Goal: Task Accomplishment & Management: Manage account settings

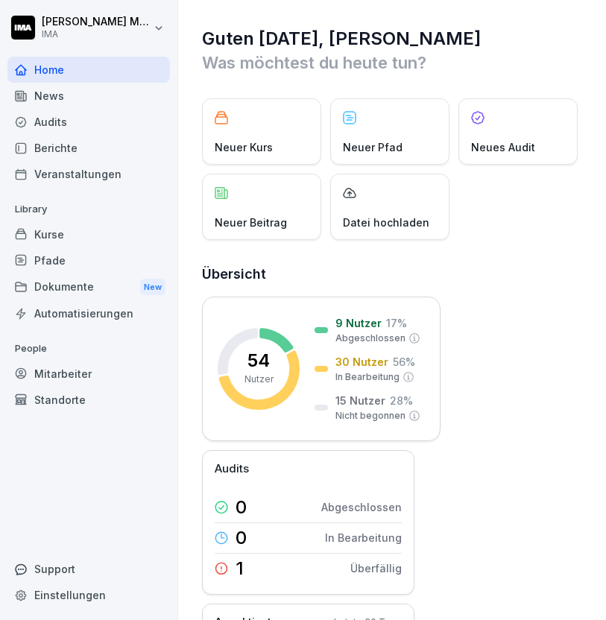
click at [66, 176] on div "Veranstaltungen" at bounding box center [88, 174] width 162 height 26
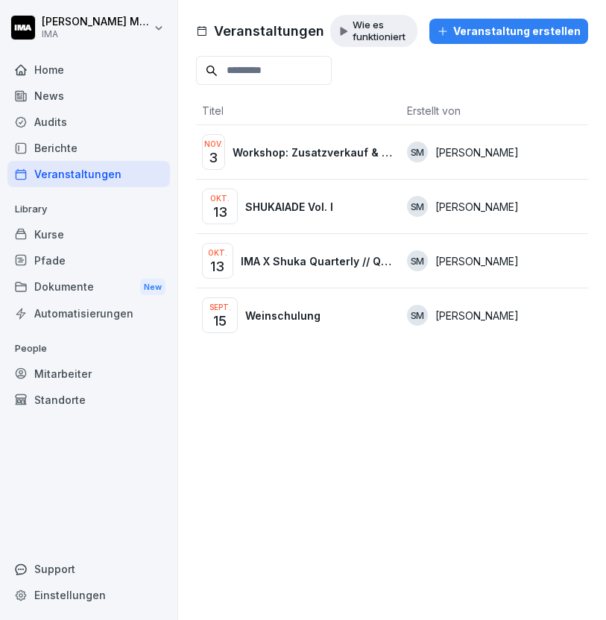
click at [285, 206] on p "SHUKAIADE Vol. I" at bounding box center [289, 207] width 88 height 16
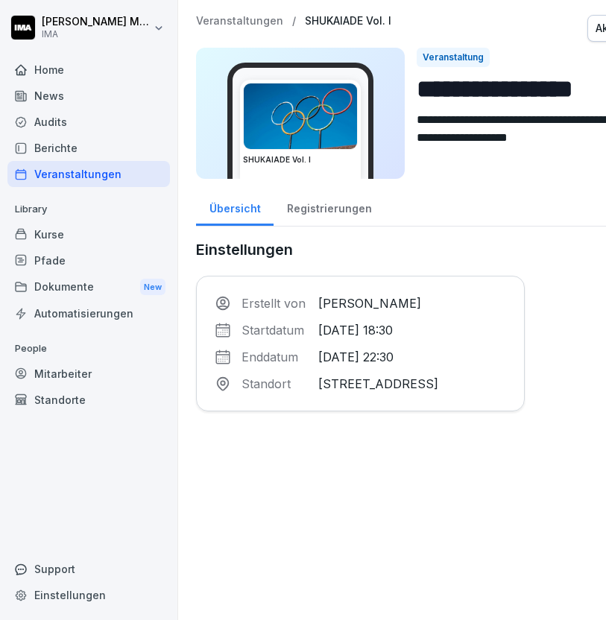
click at [338, 206] on div "Registrierungen" at bounding box center [328, 207] width 111 height 38
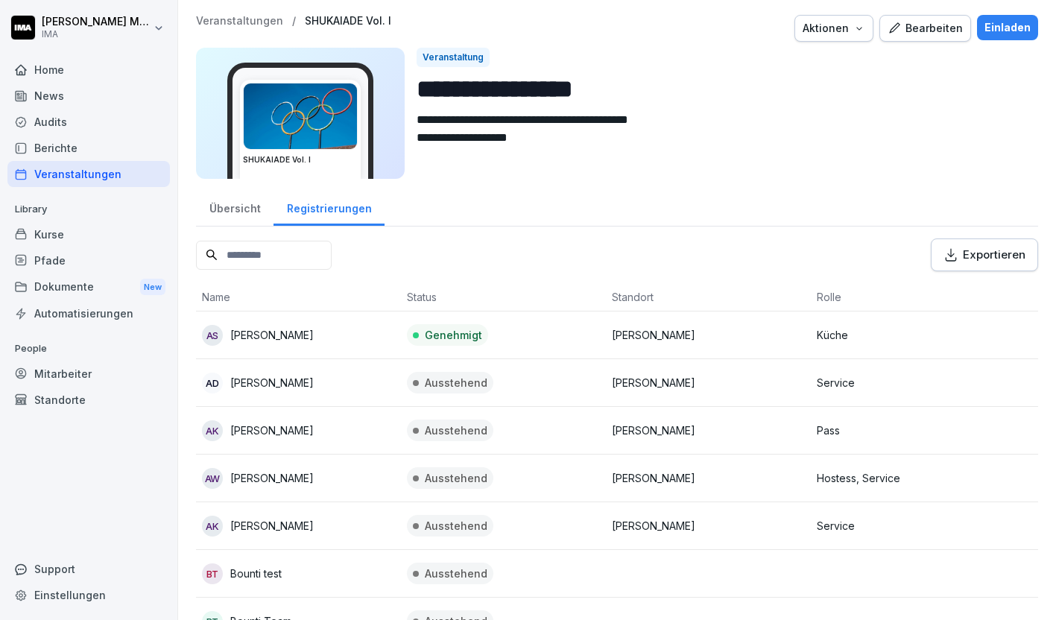
click at [235, 206] on div "Übersicht" at bounding box center [234, 207] width 77 height 38
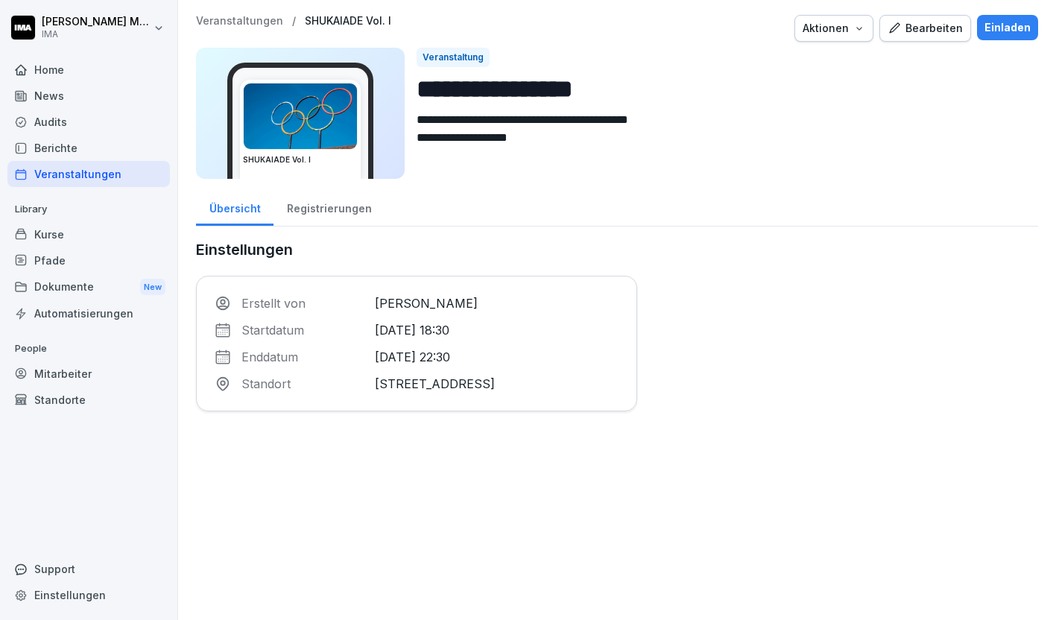
click at [605, 34] on button "Aktionen" at bounding box center [833, 28] width 79 height 27
click at [605, 31] on div "Einladen" at bounding box center [1007, 27] width 46 height 16
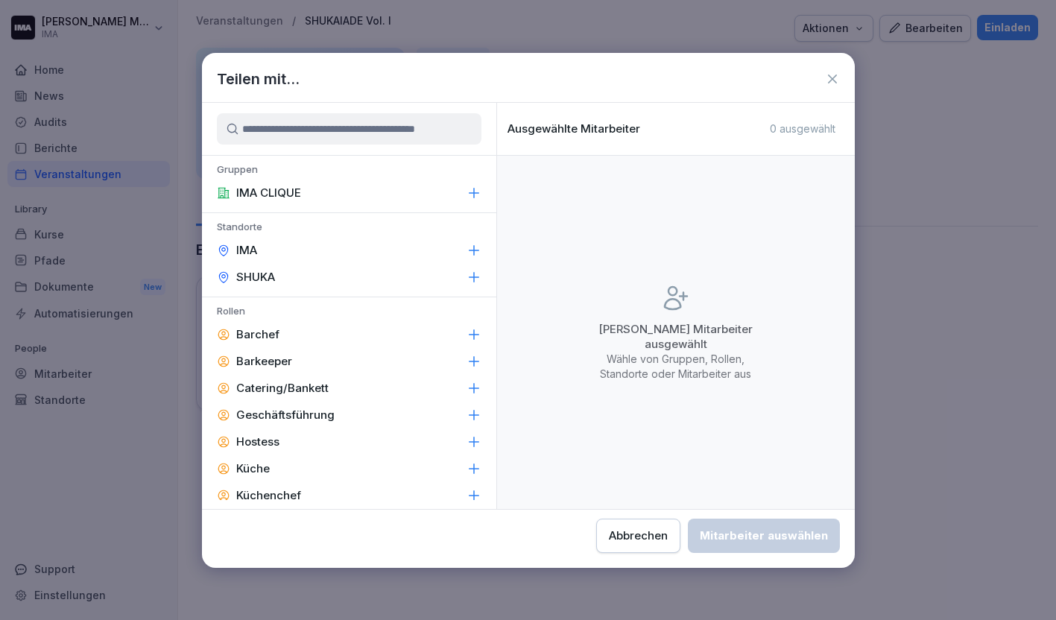
click at [389, 279] on div "SHUKA" at bounding box center [349, 277] width 294 height 27
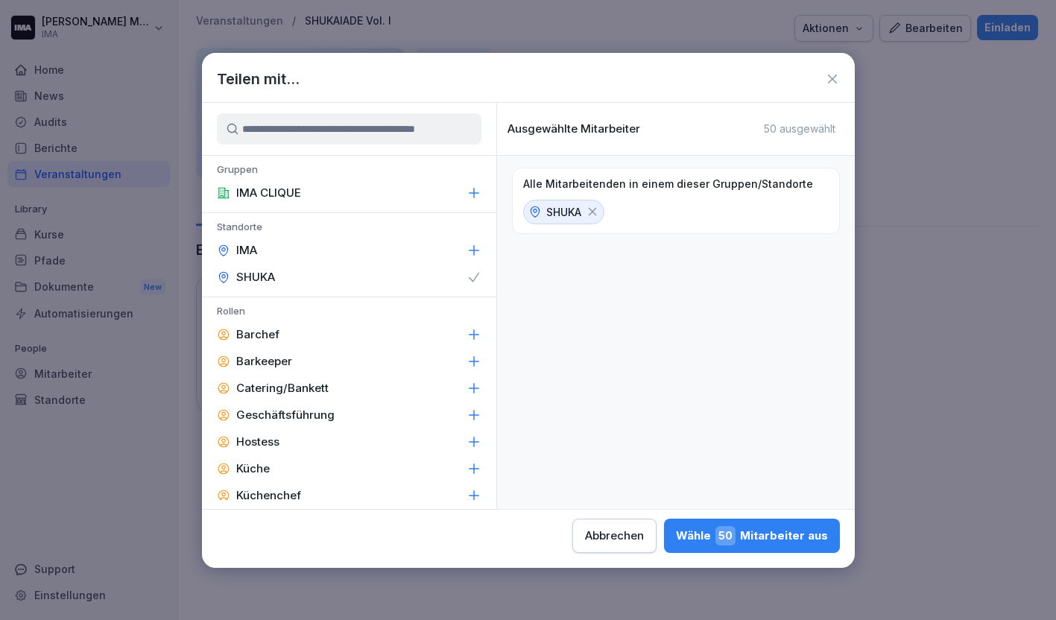
click at [389, 248] on div "IMA" at bounding box center [349, 250] width 294 height 27
click at [605, 533] on div "Wähle 54 Mitarbeiter aus" at bounding box center [752, 535] width 152 height 19
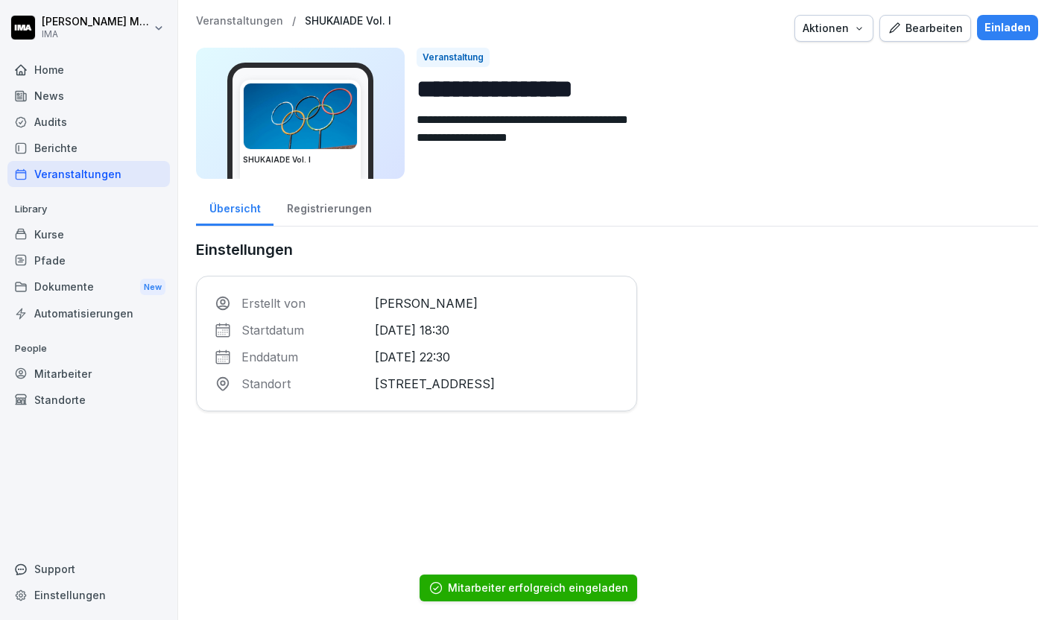
click at [42, 65] on div "Home" at bounding box center [88, 70] width 162 height 26
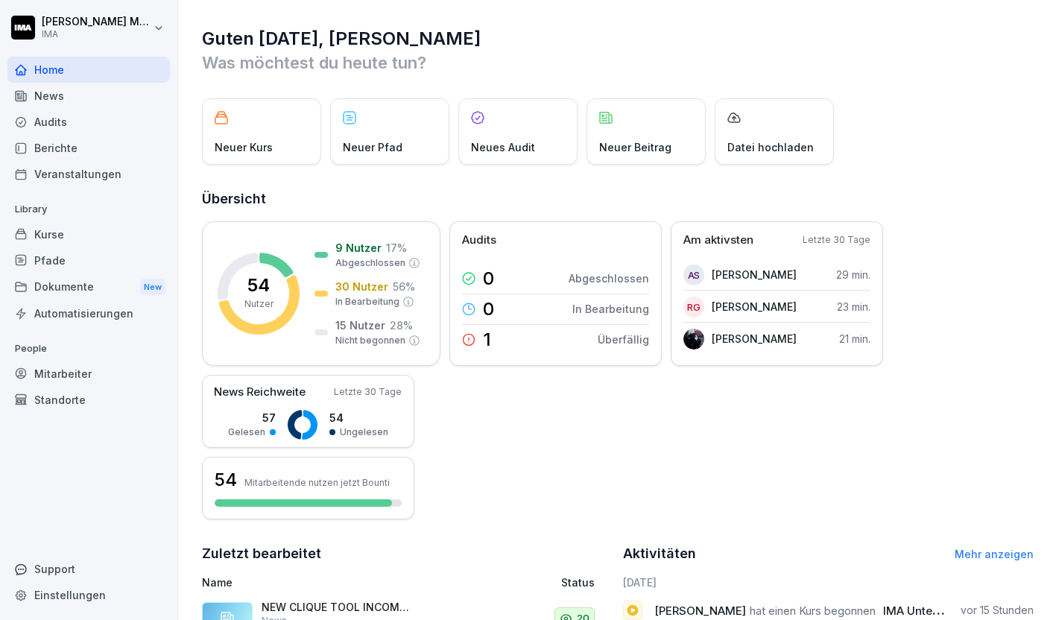
click at [62, 174] on div "Veranstaltungen" at bounding box center [88, 174] width 162 height 26
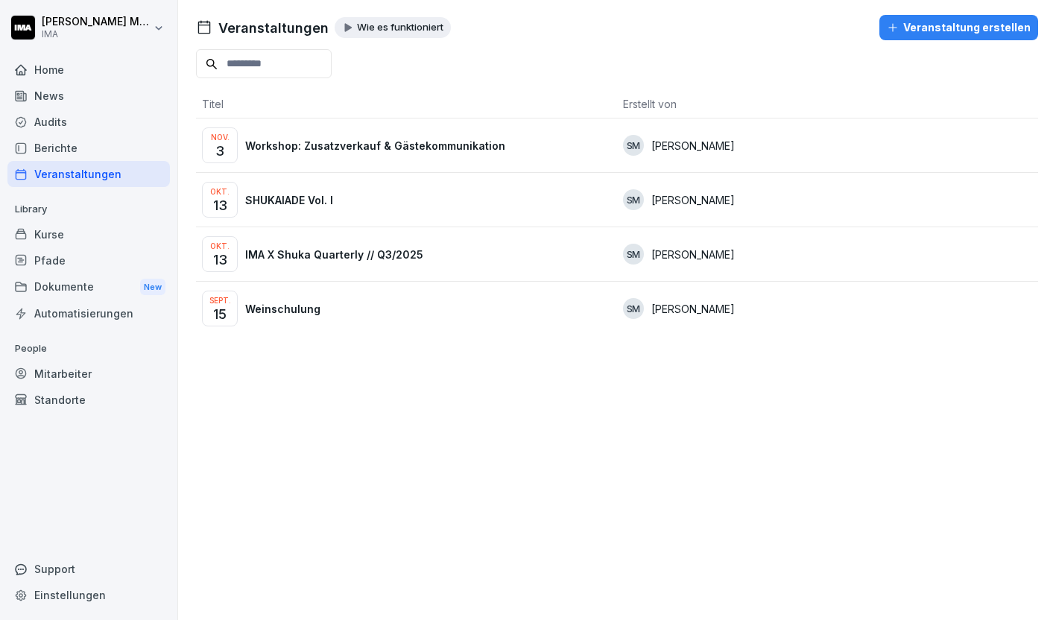
click at [294, 257] on p "IMA X Shuka Quarterly // Q3/2025" at bounding box center [334, 255] width 178 height 16
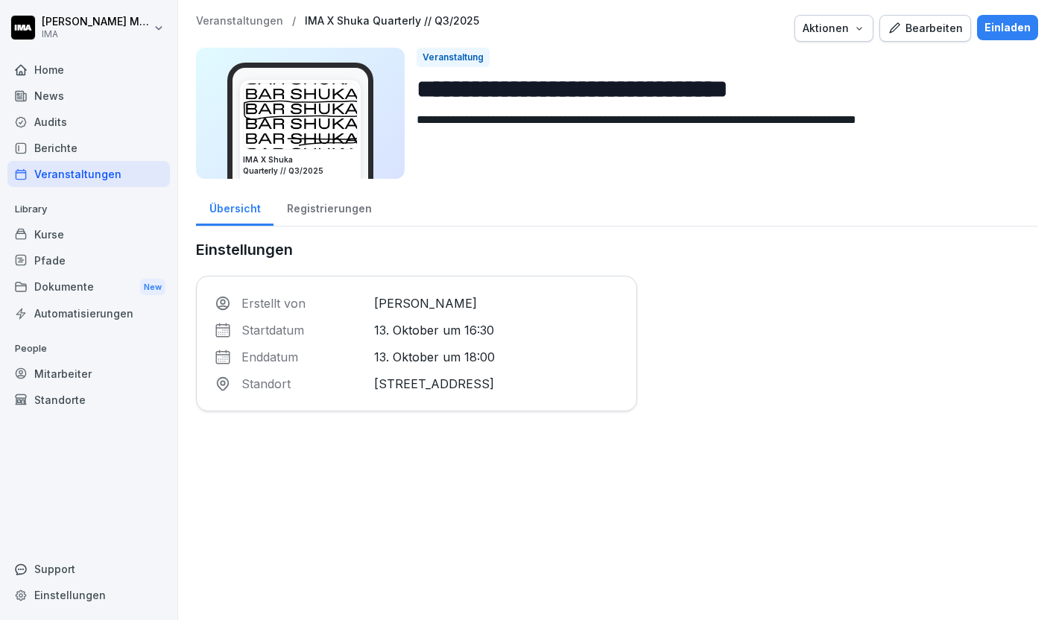
click at [316, 206] on div "Registrierungen" at bounding box center [328, 207] width 111 height 38
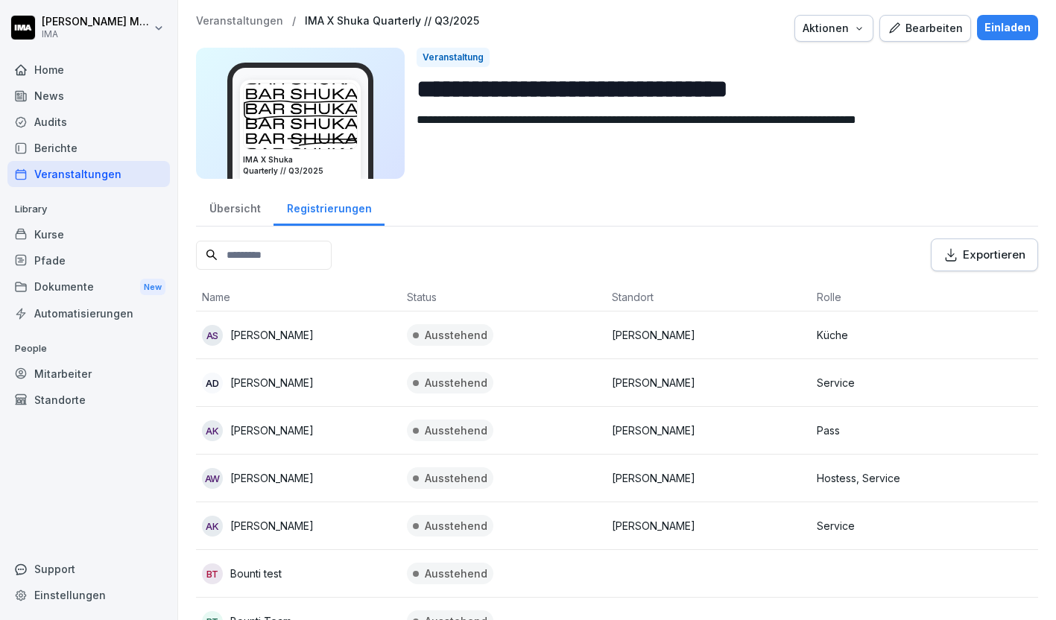
click at [253, 19] on p "Veranstaltungen" at bounding box center [239, 21] width 87 height 13
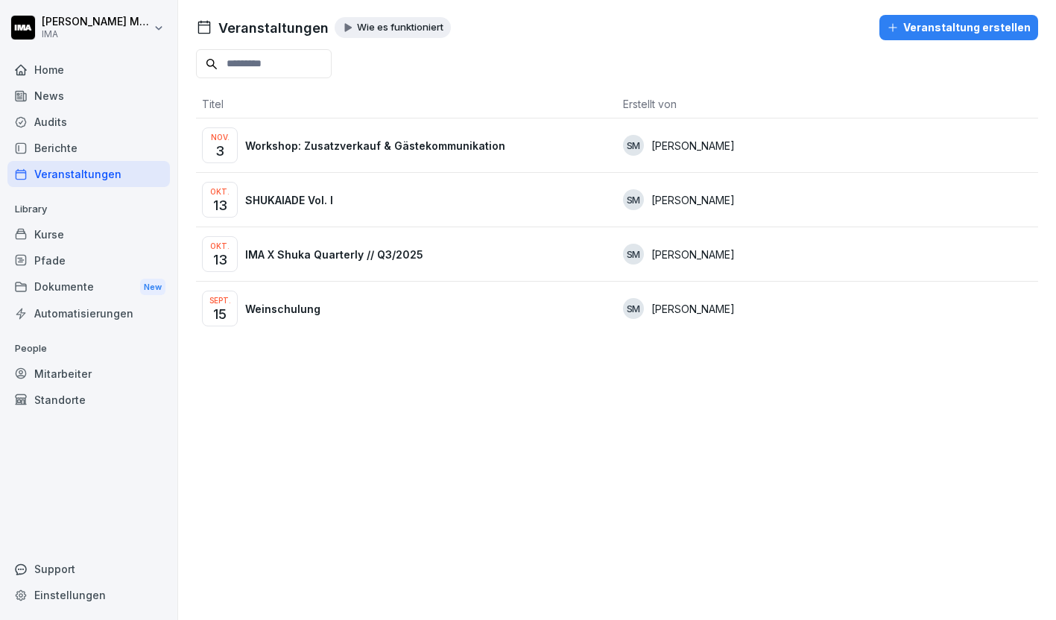
click at [307, 195] on p "SHUKAIADE Vol. I" at bounding box center [289, 200] width 88 height 16
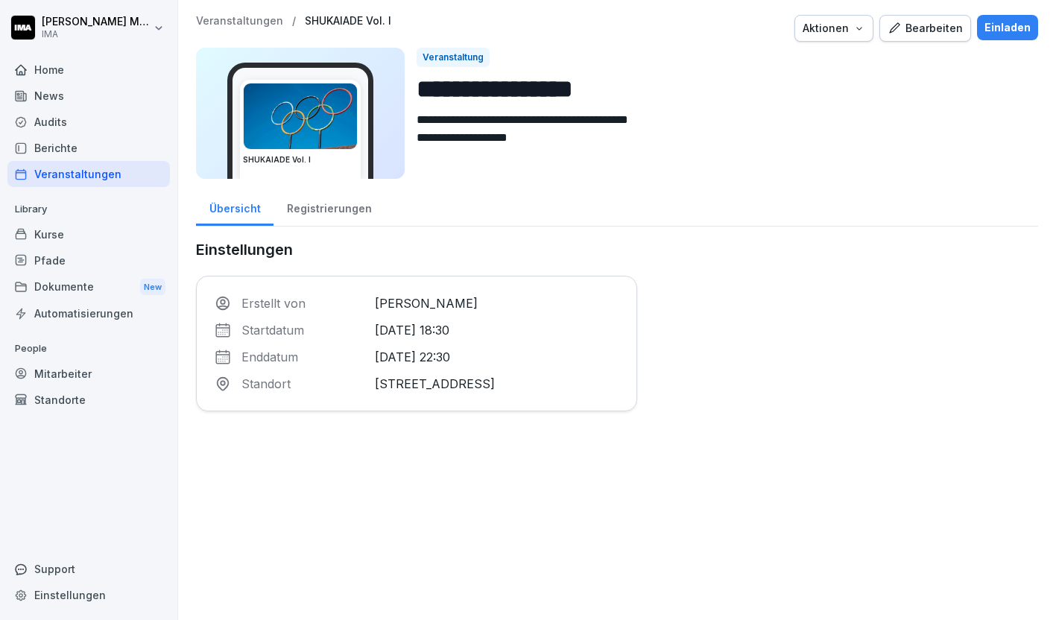
click at [336, 214] on div "Registrierungen" at bounding box center [328, 207] width 111 height 38
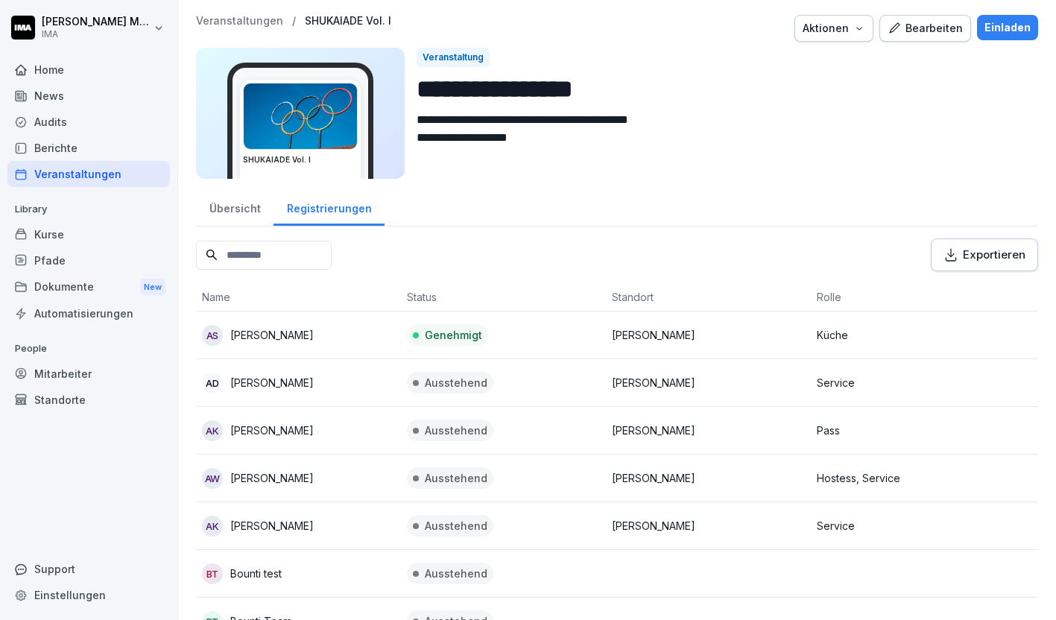
click at [63, 68] on div "Home" at bounding box center [88, 70] width 162 height 26
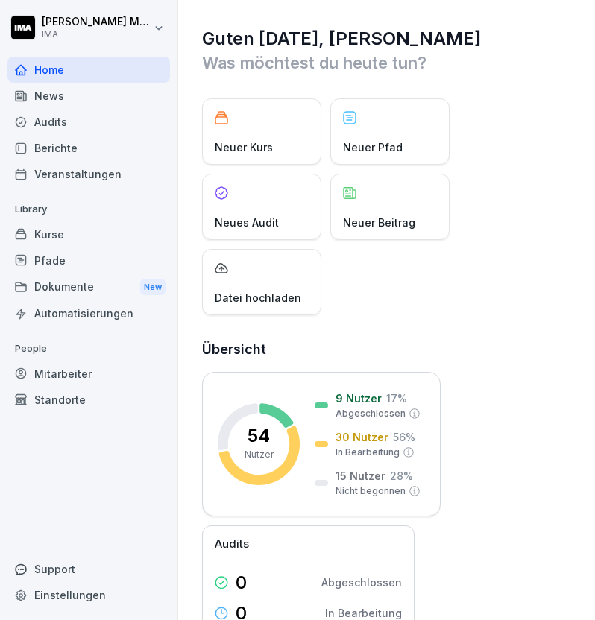
click at [96, 180] on div "Veranstaltungen" at bounding box center [88, 174] width 162 height 26
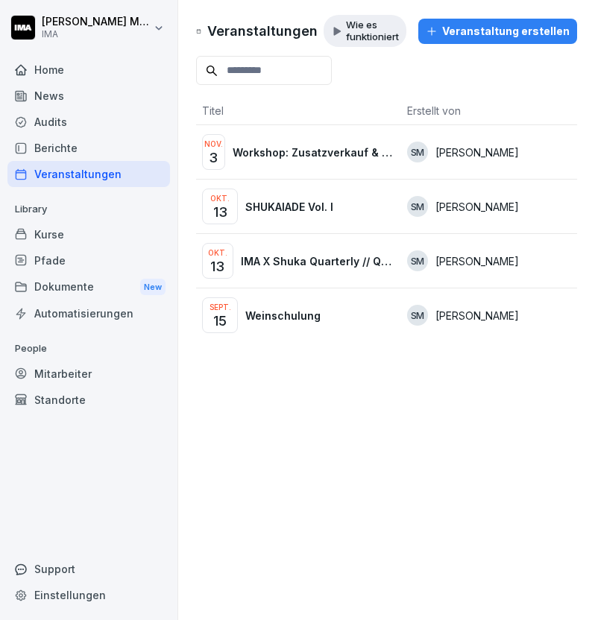
click at [294, 203] on p "SHUKAIADE Vol. I" at bounding box center [289, 207] width 88 height 16
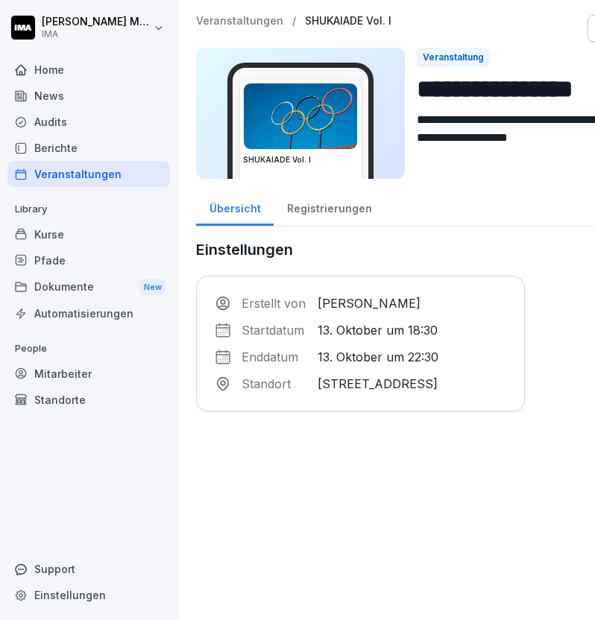
click at [325, 212] on div "Registrierungen" at bounding box center [328, 207] width 111 height 38
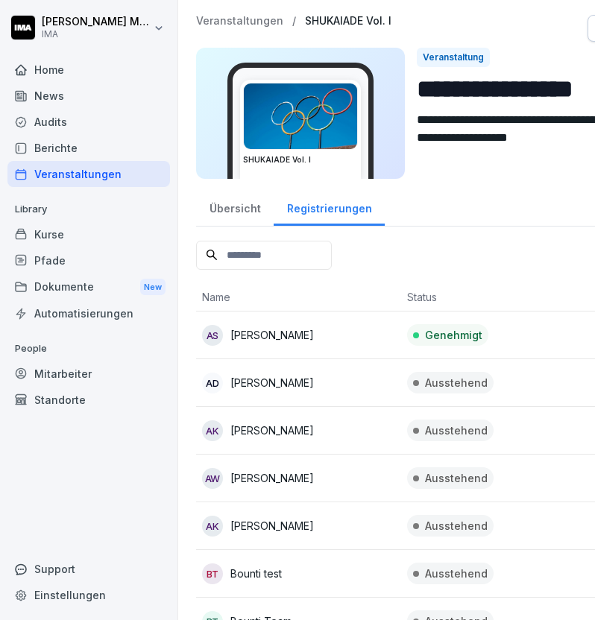
click at [224, 25] on p "Veranstaltungen" at bounding box center [239, 21] width 87 height 13
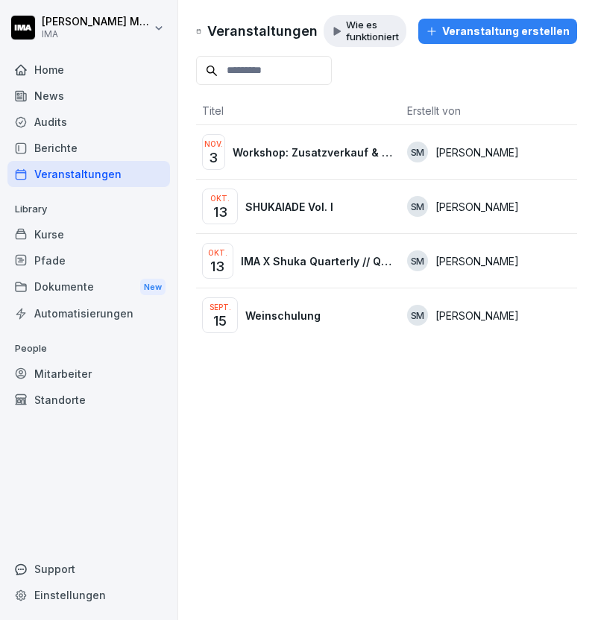
click at [294, 252] on div "Okt. 13 IMA X Shuka Quarterly // Q3/2025" at bounding box center [298, 261] width 193 height 36
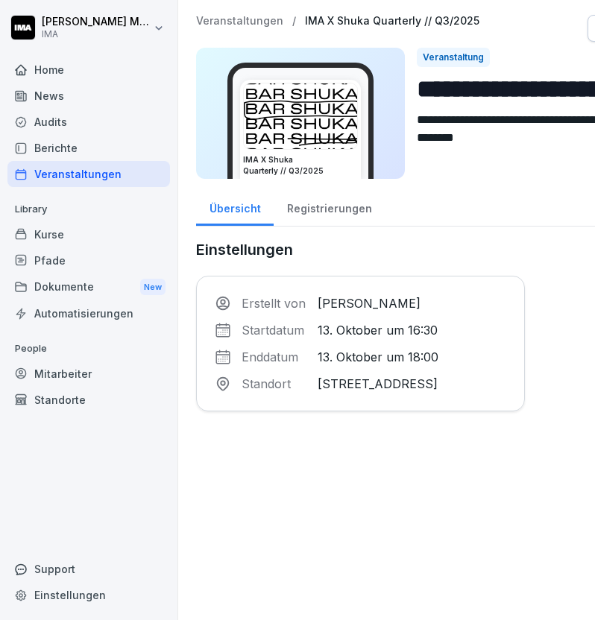
click at [341, 208] on div "Registrierungen" at bounding box center [328, 207] width 111 height 38
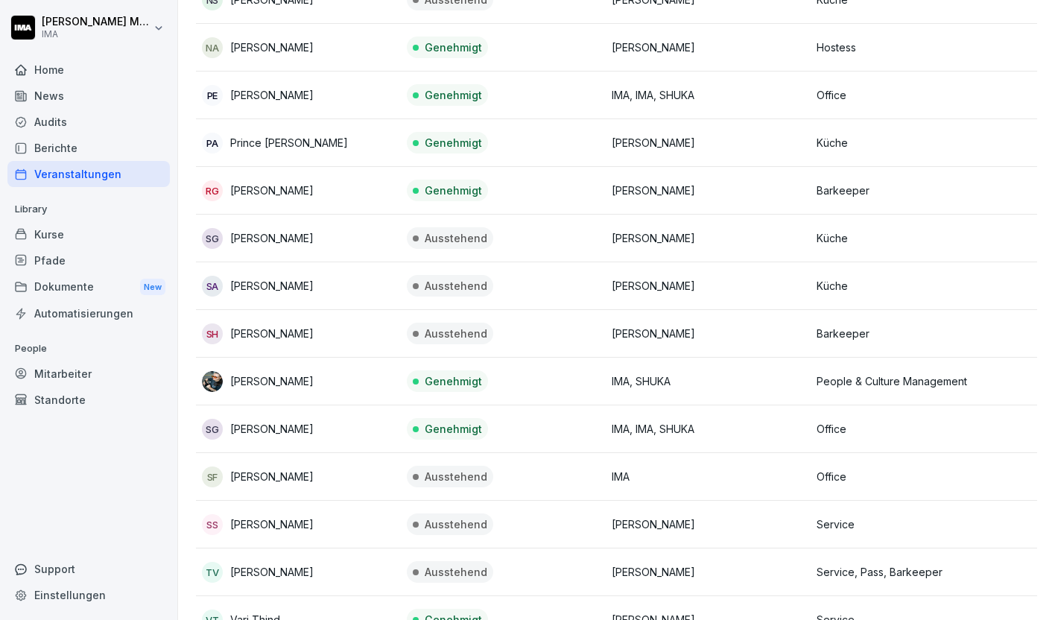
scroll to position [2377, 0]
